Goal: Information Seeking & Learning: Compare options

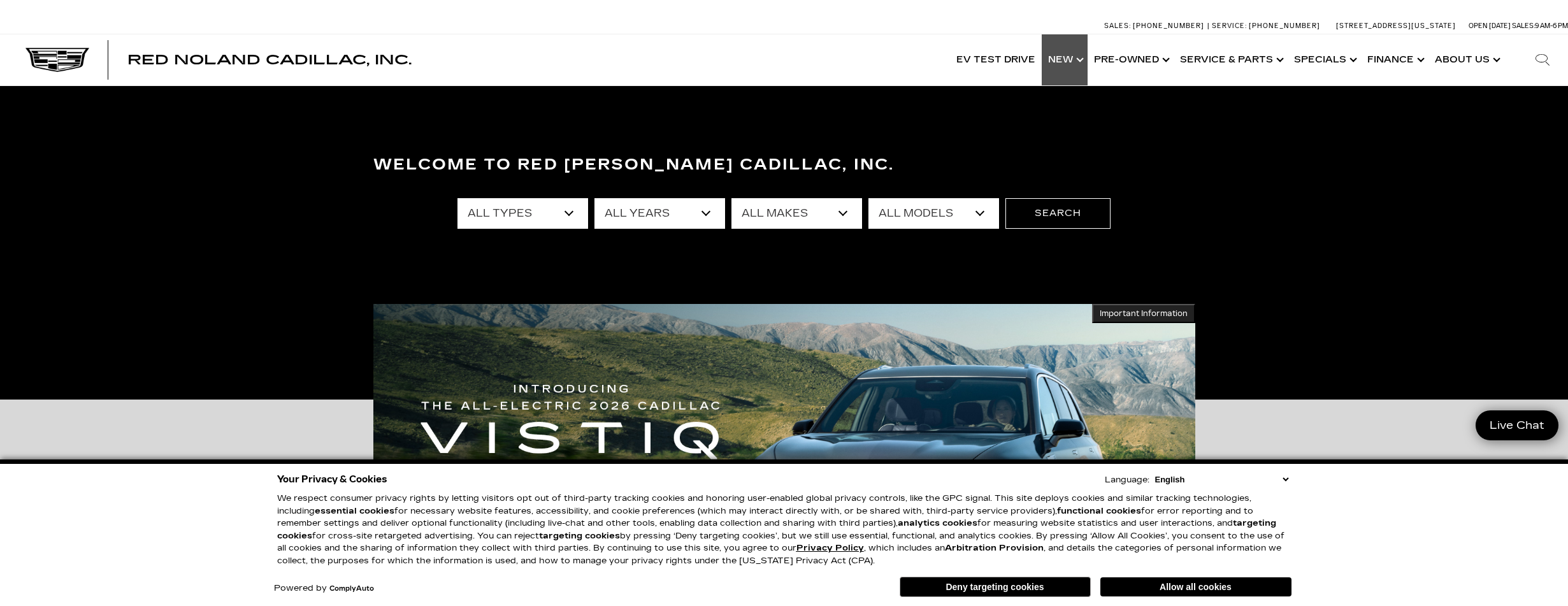
click at [1078, 60] on link "Show New" at bounding box center [1064, 60] width 46 height 51
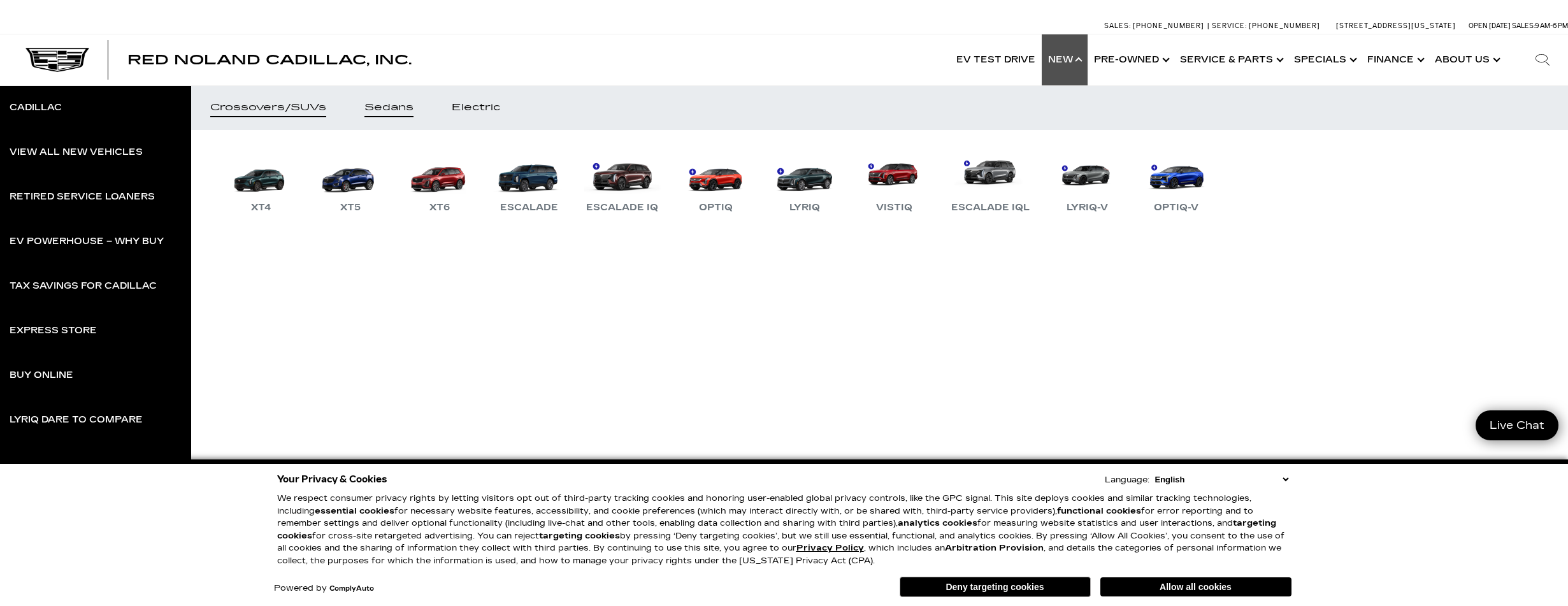
click at [388, 108] on div "Sedans" at bounding box center [389, 108] width 49 height 9
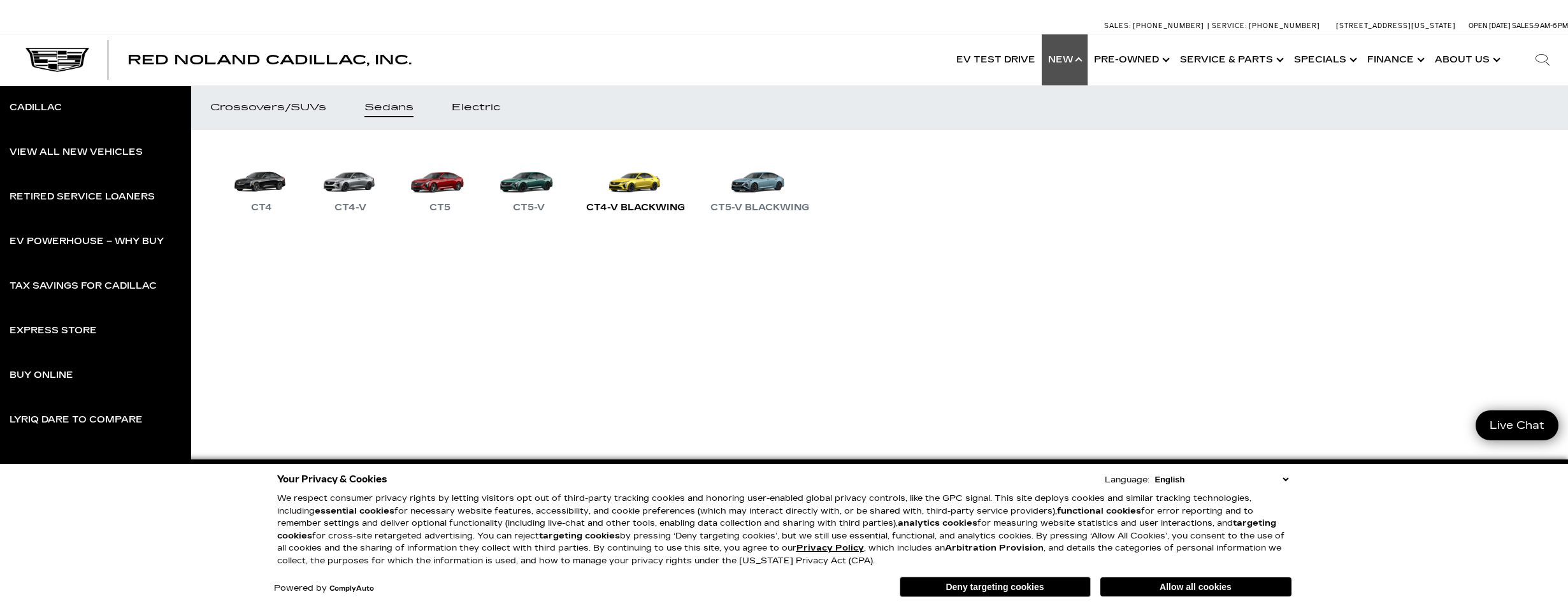
click at [635, 183] on link "CT4-V Blackwing" at bounding box center [635, 183] width 112 height 66
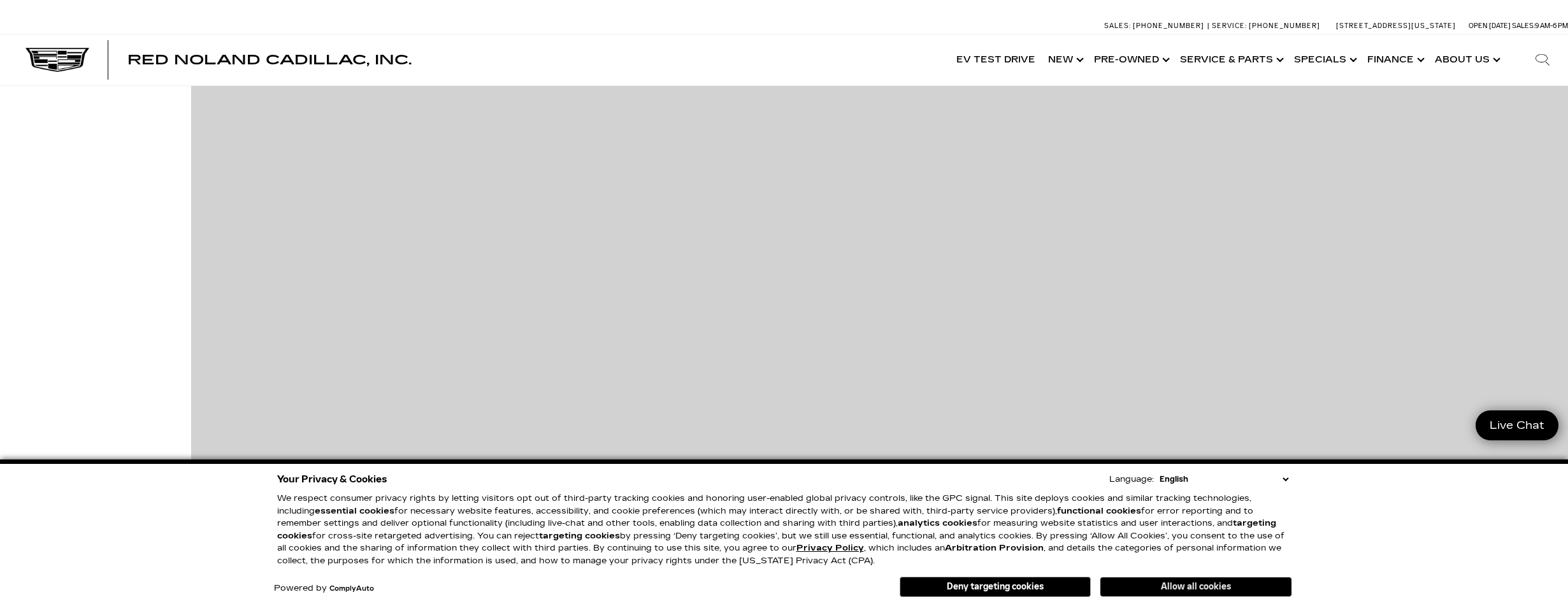
click at [1179, 588] on button "Allow all cookies" at bounding box center [1195, 587] width 191 height 19
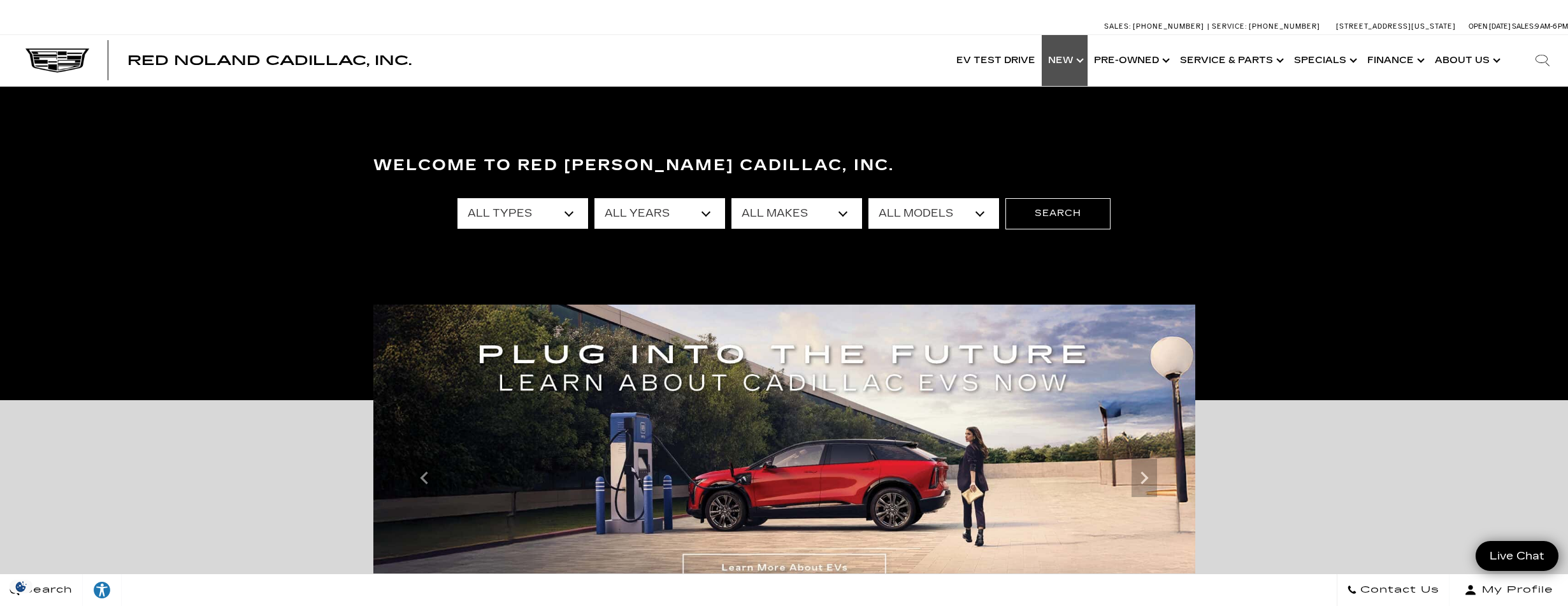
click at [1070, 59] on link "Show New" at bounding box center [1064, 60] width 46 height 51
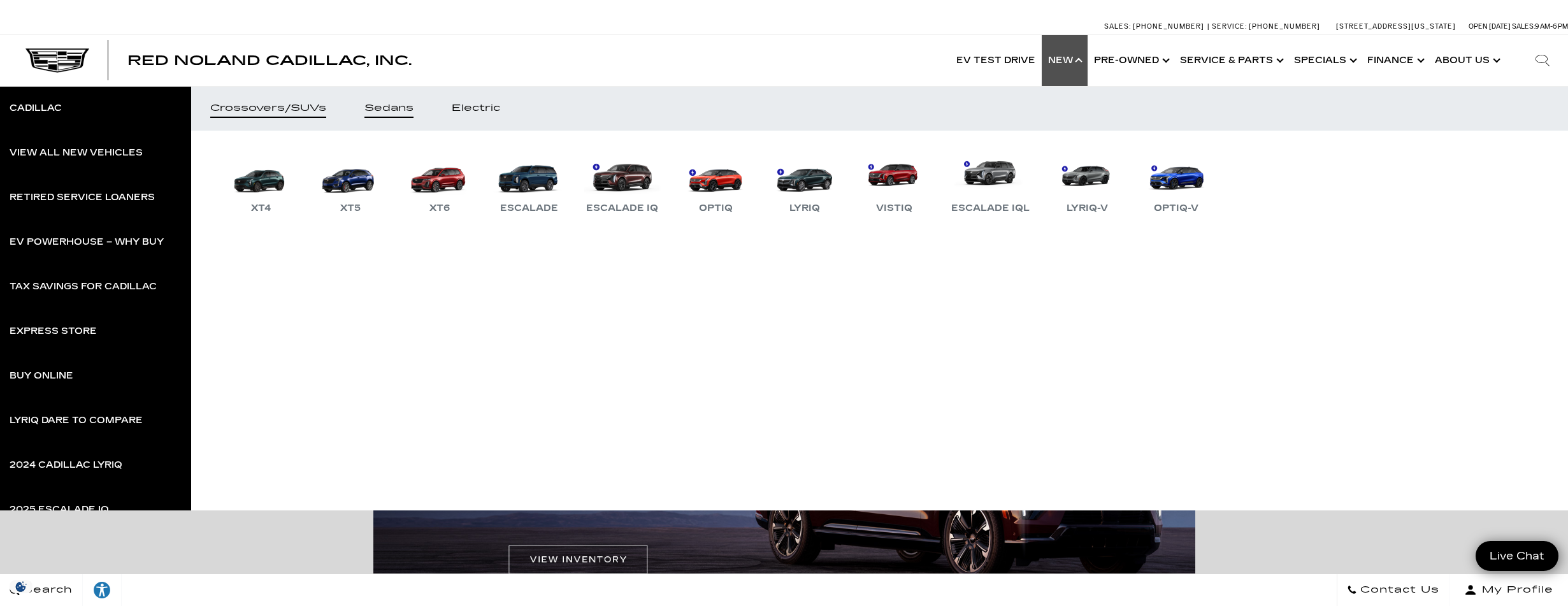
click at [389, 97] on link "Sedans" at bounding box center [389, 108] width 87 height 45
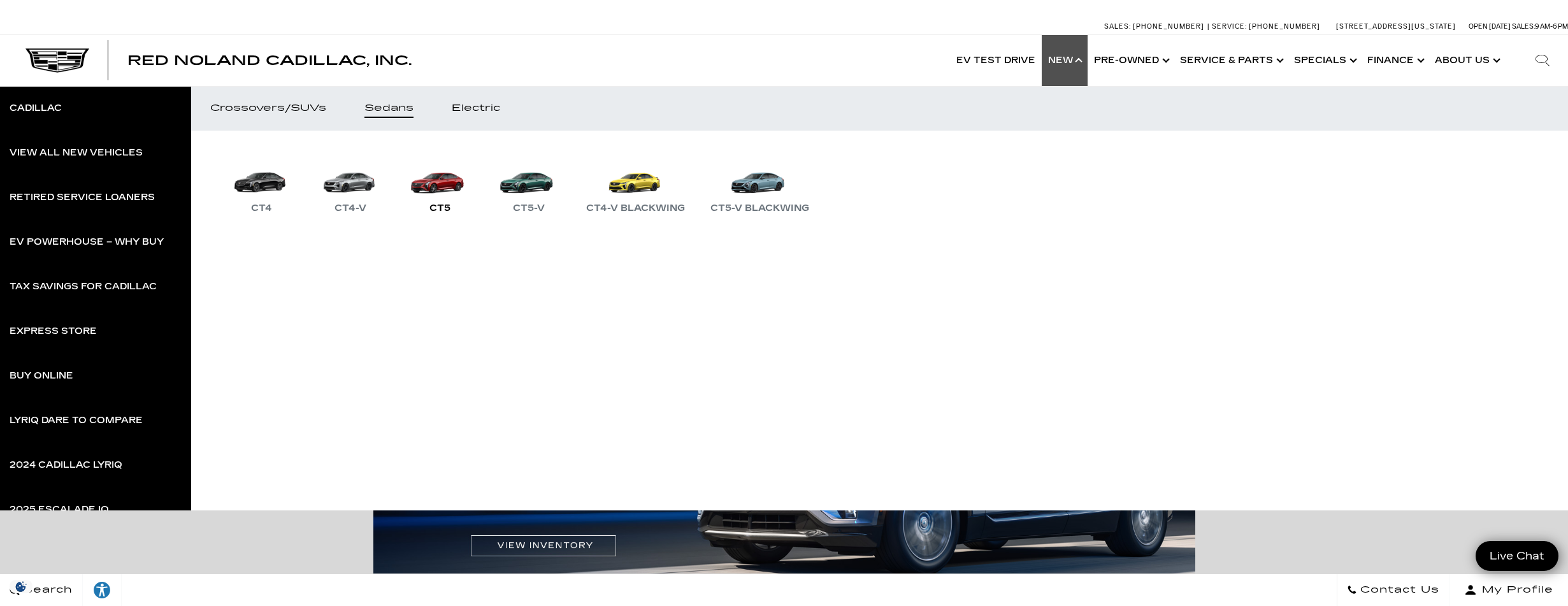
click at [436, 183] on link "CT5" at bounding box center [439, 183] width 77 height 66
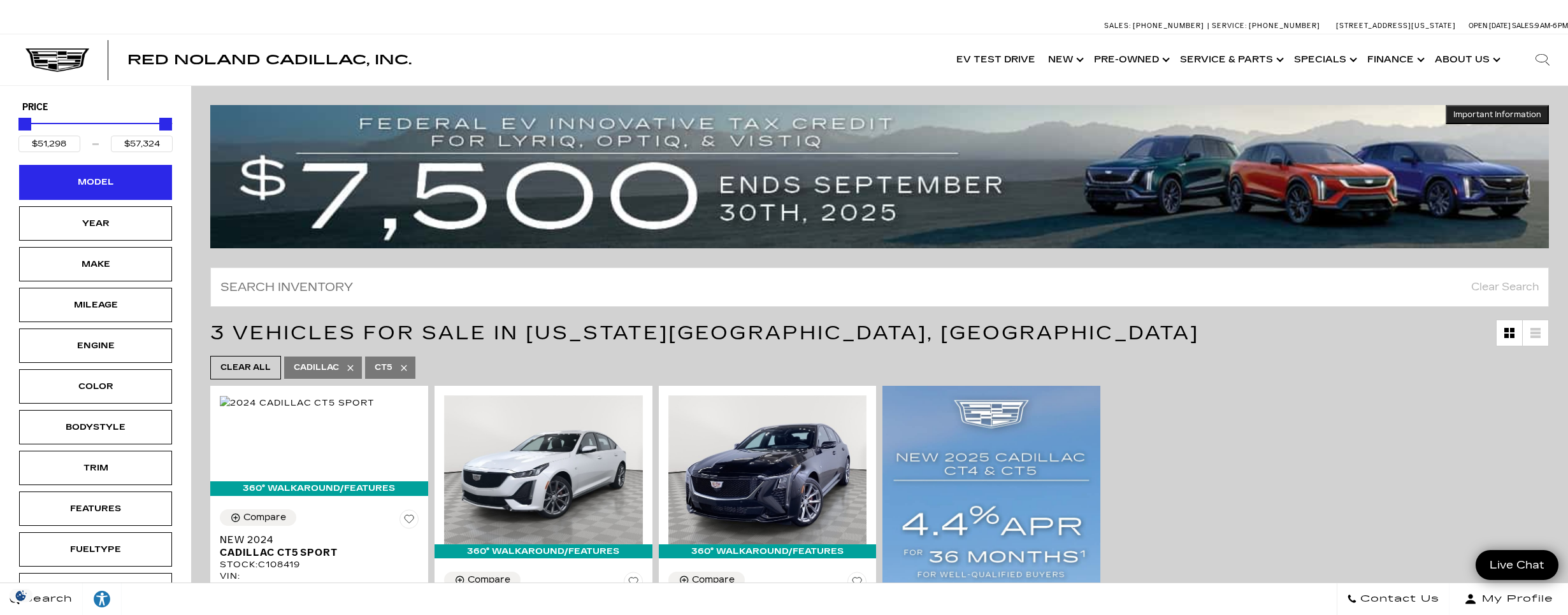
click at [104, 174] on div "Model" at bounding box center [95, 182] width 153 height 34
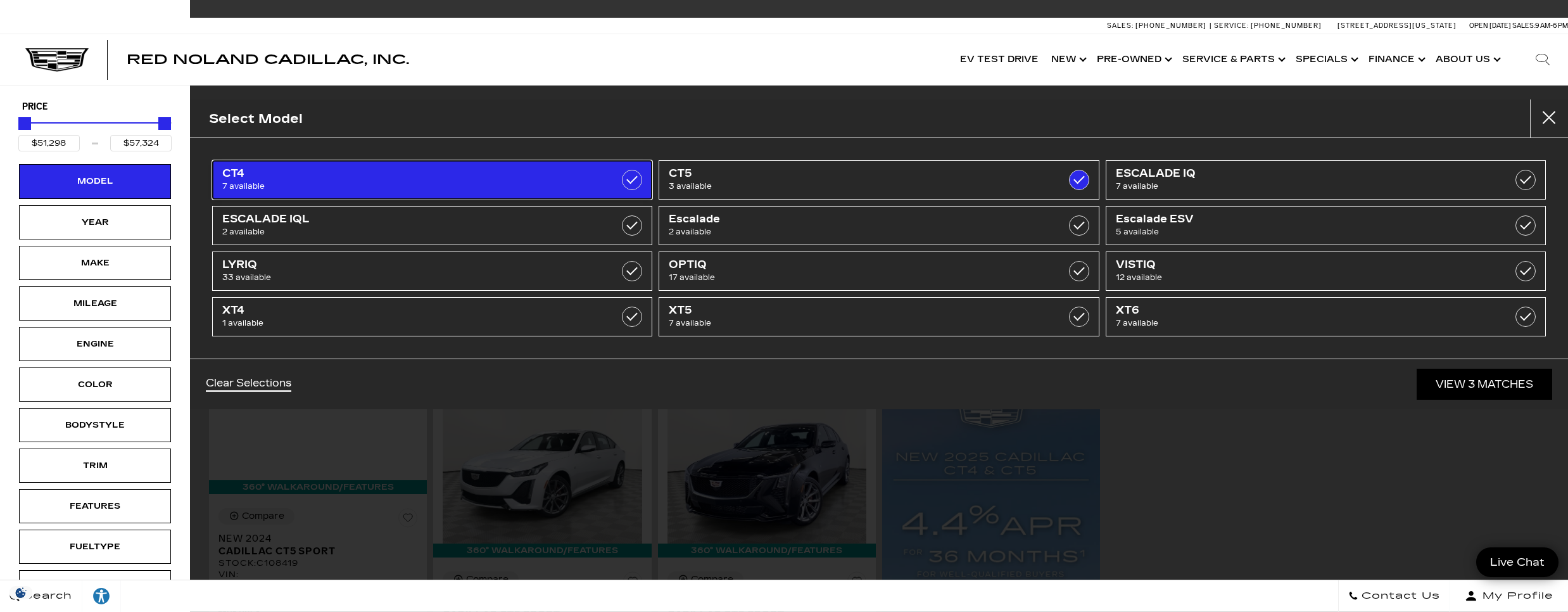
click at [252, 180] on span "7 available" at bounding box center [401, 187] width 357 height 13
type input "$46,674"
checkbox input "true"
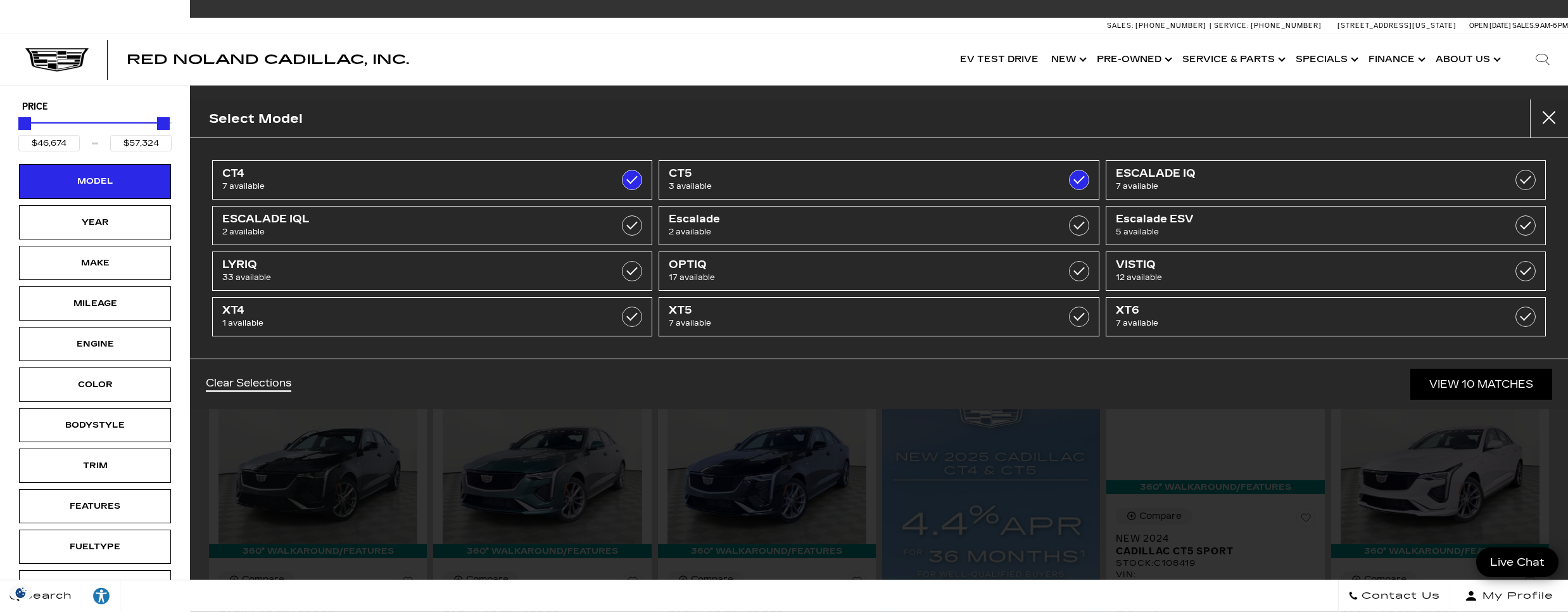
click at [1221, 412] on div "Select Model CT4 7 available CT5 3 available ESCALADE IQ 7 available ESCALADE I…" at bounding box center [879, 306] width 1378 height 612
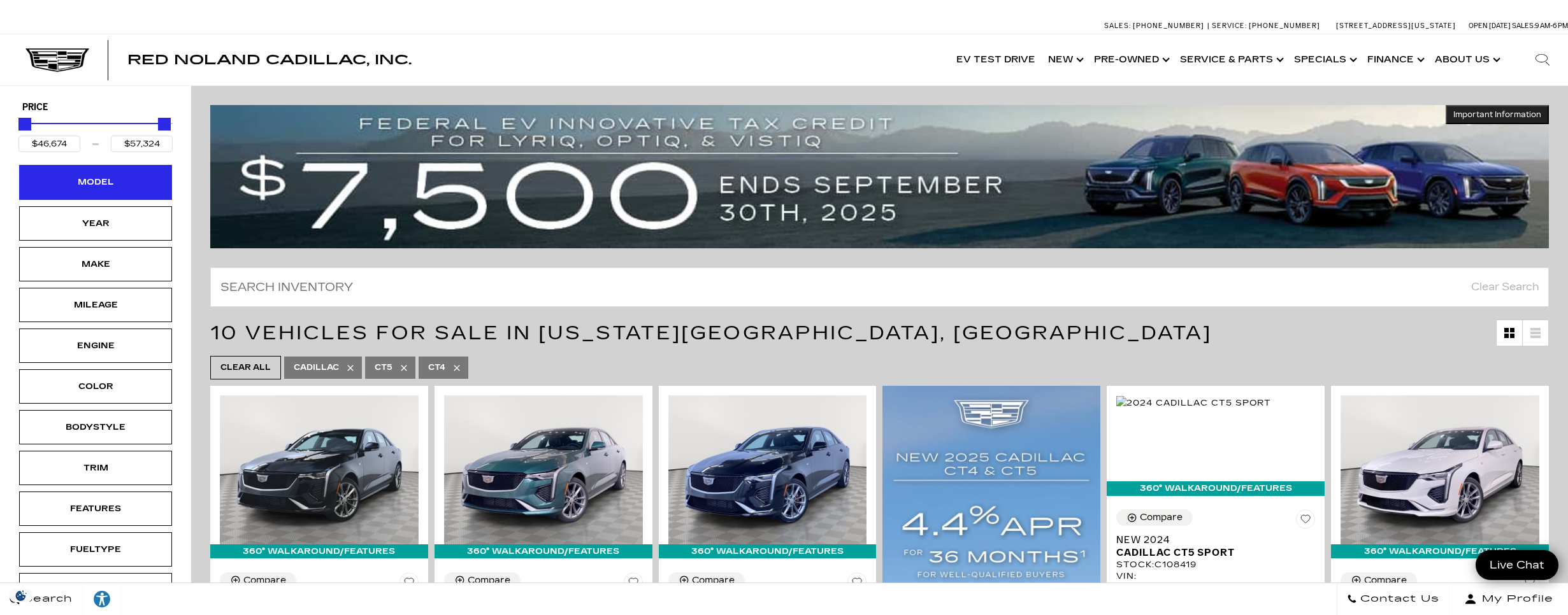
click at [91, 184] on div "Model" at bounding box center [95, 182] width 64 height 14
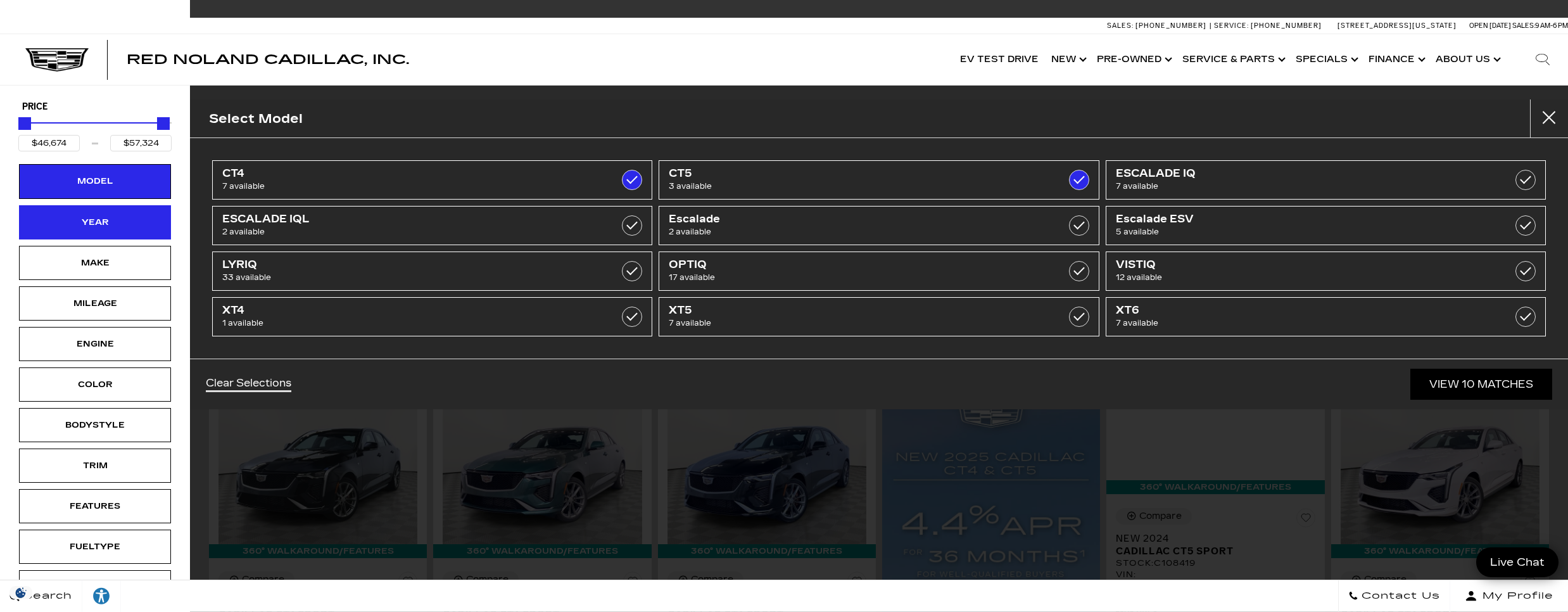
click at [97, 221] on div "Year" at bounding box center [95, 223] width 63 height 14
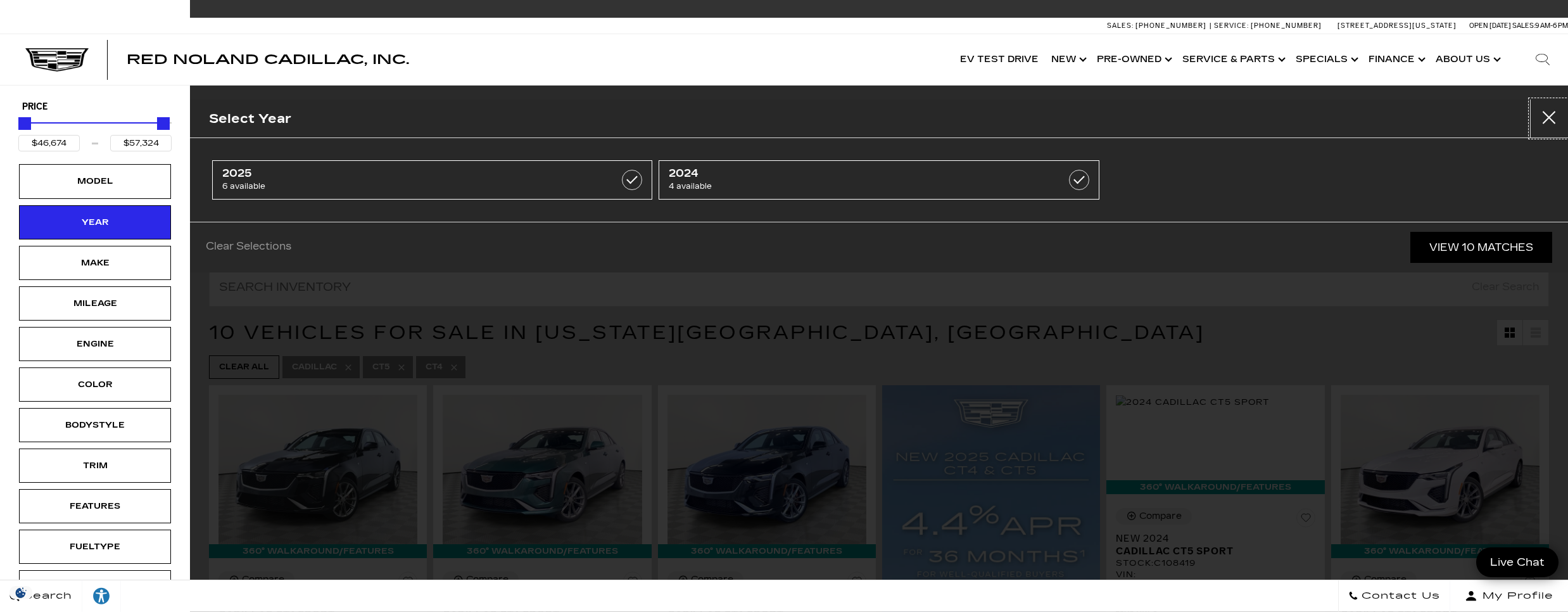
click at [1553, 116] on button "Close" at bounding box center [1549, 118] width 38 height 38
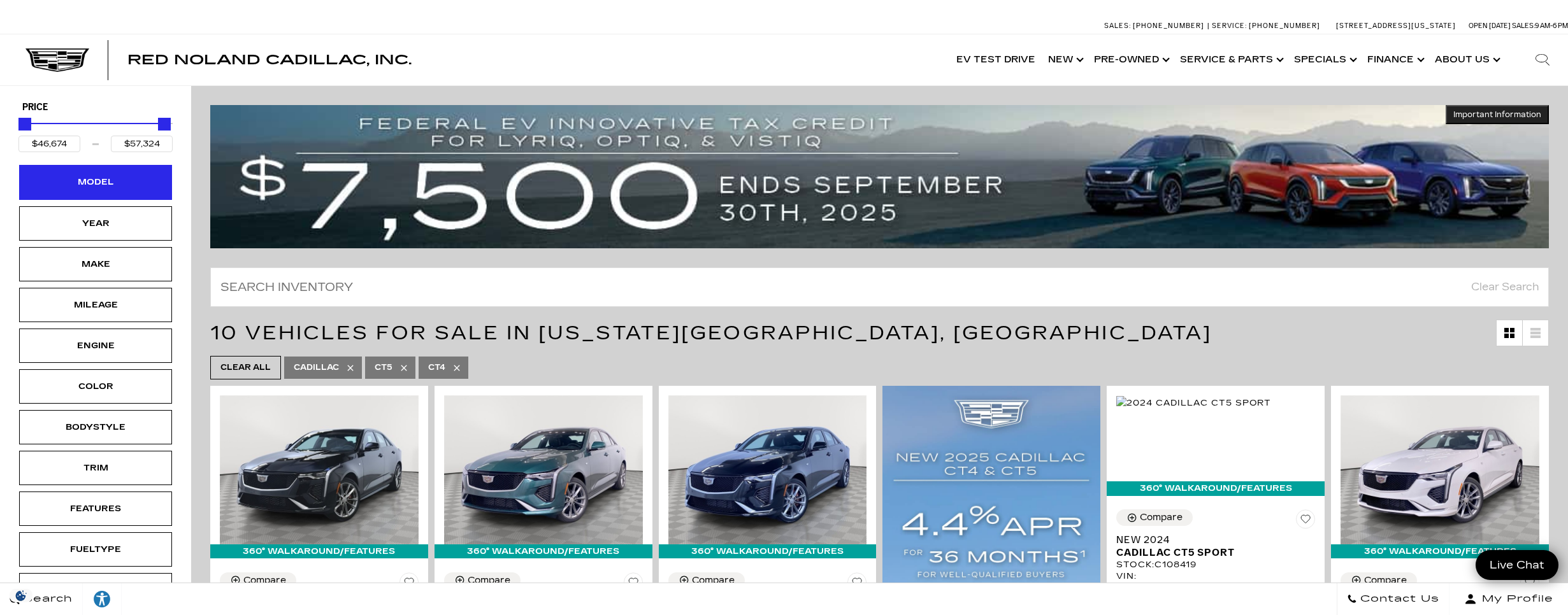
click at [114, 182] on div "Model" at bounding box center [95, 182] width 64 height 14
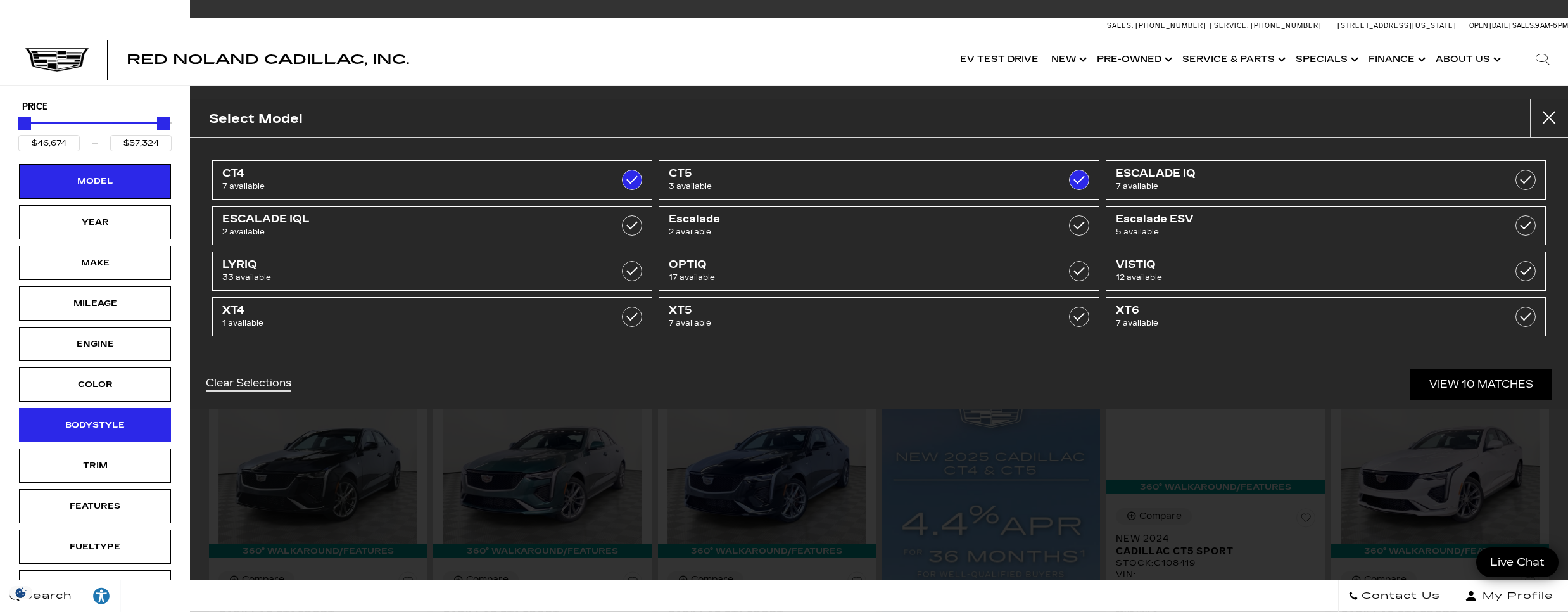
click at [93, 423] on div "Bodystyle" at bounding box center [95, 425] width 63 height 14
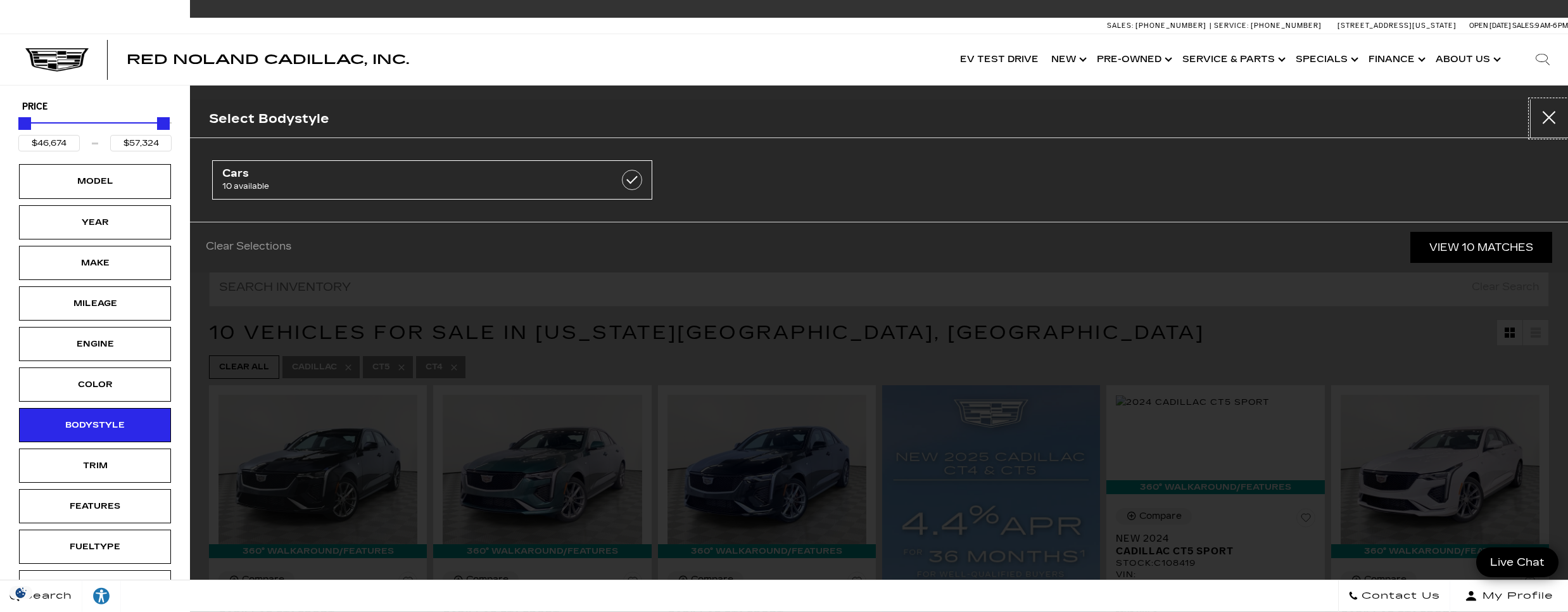
click at [1550, 116] on button "Close" at bounding box center [1549, 118] width 38 height 38
